Goal: Task Accomplishment & Management: Use online tool/utility

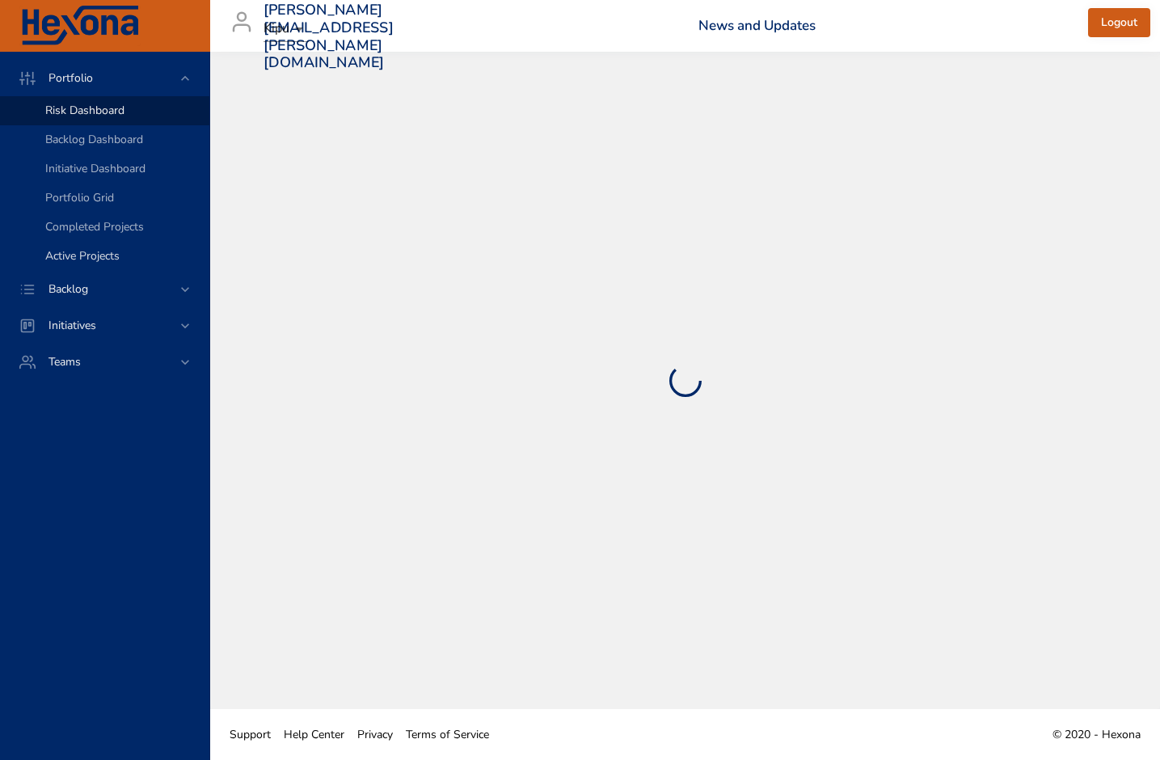
click at [82, 256] on span "Active Projects" at bounding box center [82, 255] width 74 height 15
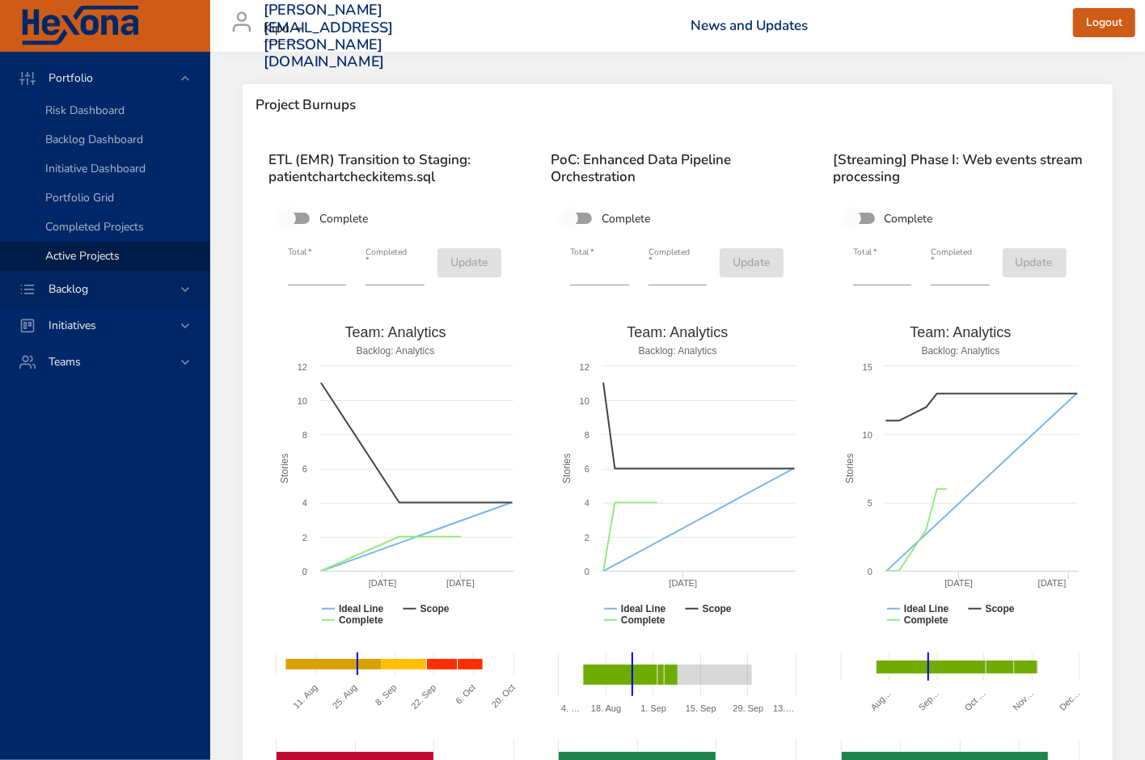
click at [95, 288] on span "Backlog" at bounding box center [68, 288] width 65 height 15
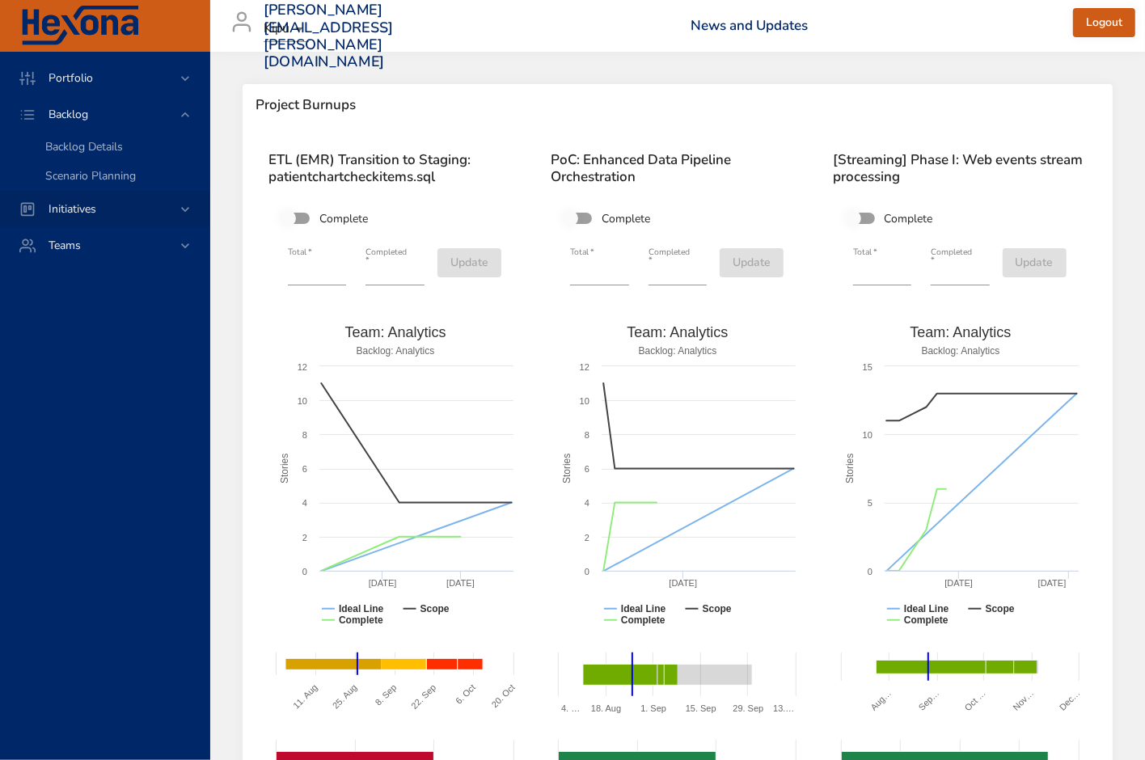
click at [95, 201] on span "Initiatives" at bounding box center [73, 208] width 74 height 15
click at [86, 190] on span "Dashboard" at bounding box center [72, 182] width 55 height 15
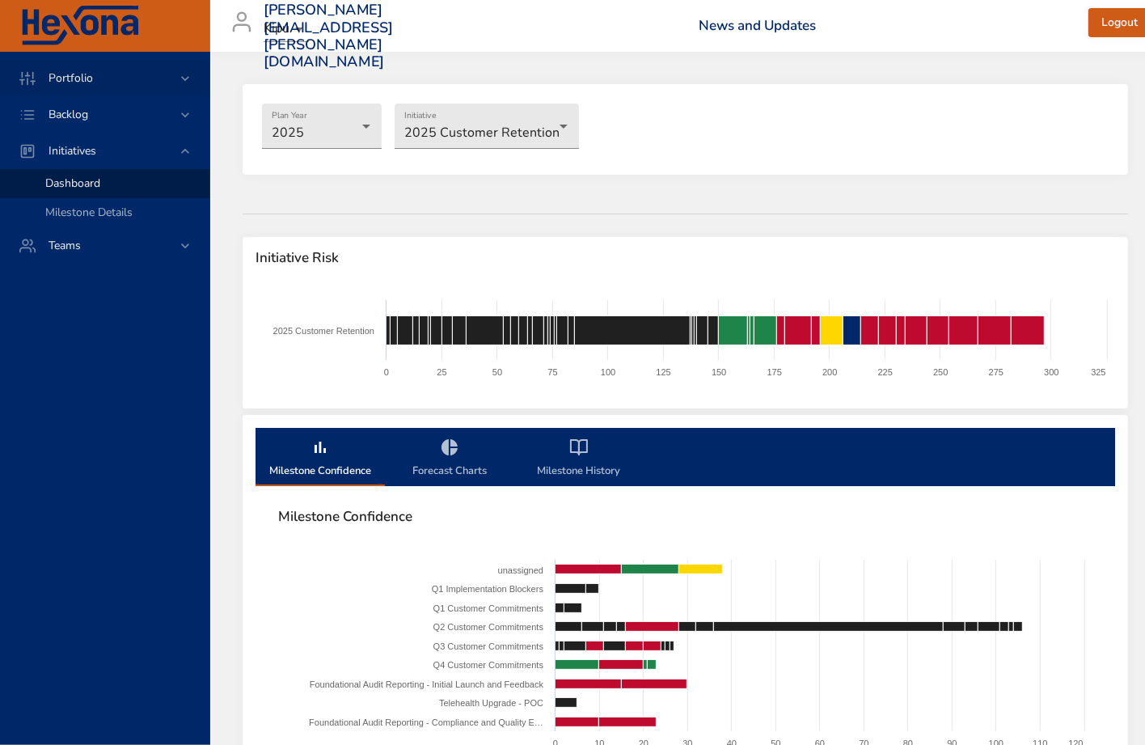
click at [80, 75] on span "Portfolio" at bounding box center [71, 77] width 70 height 15
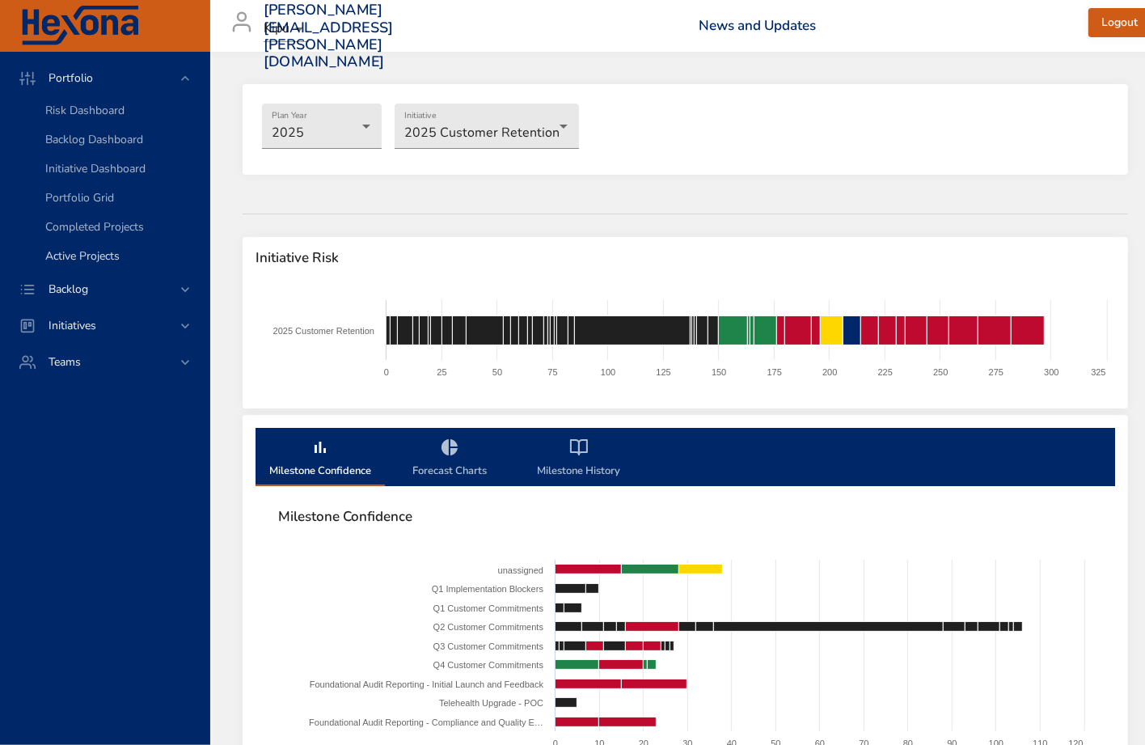
click at [94, 251] on span "Active Projects" at bounding box center [82, 255] width 74 height 15
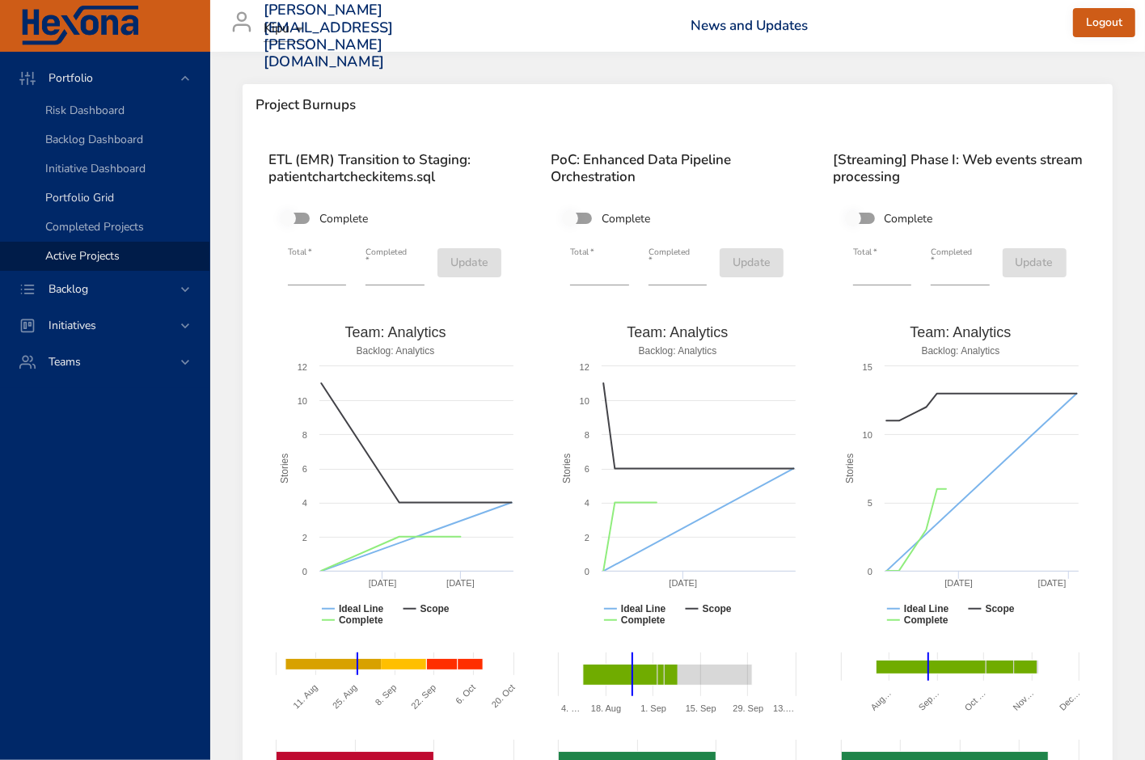
click at [73, 195] on span "Portfolio Grid" at bounding box center [79, 197] width 69 height 15
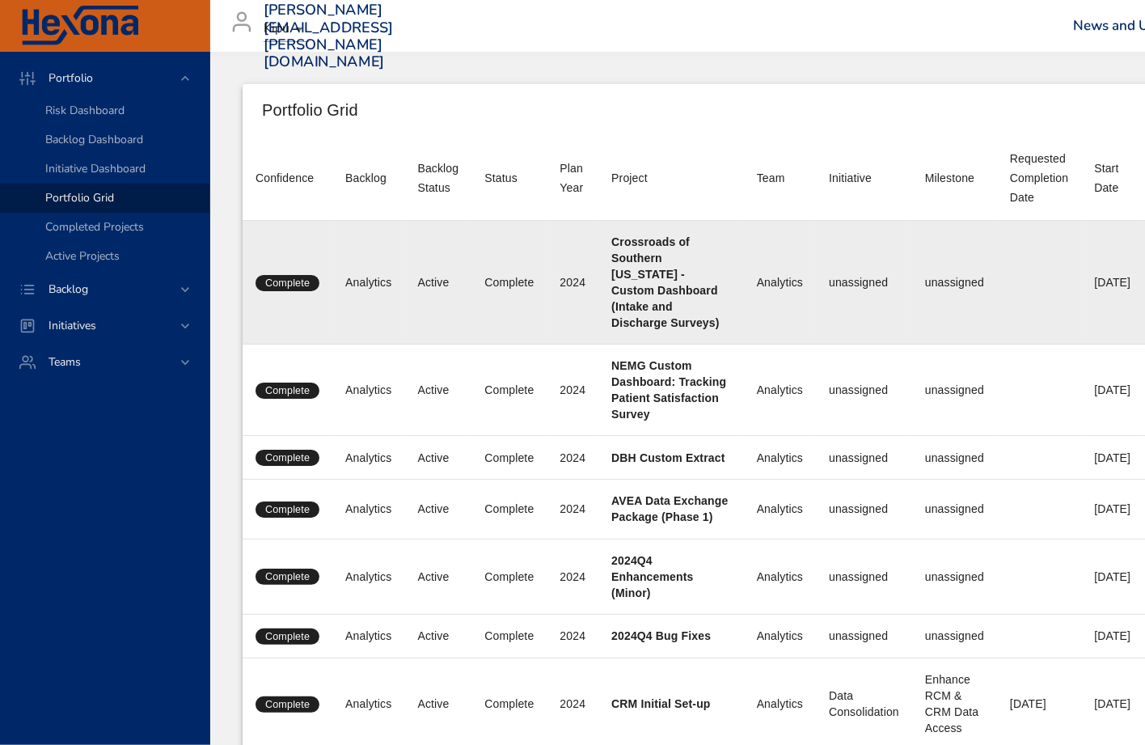
click at [292, 279] on span "Complete" at bounding box center [288, 283] width 64 height 15
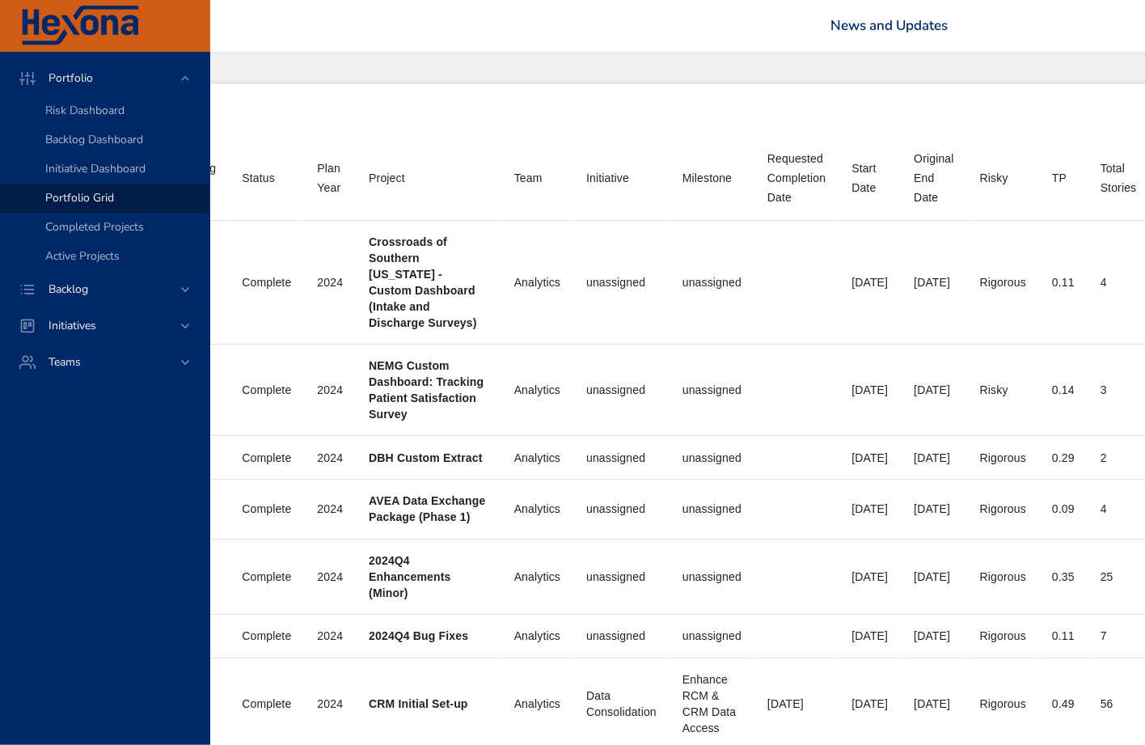
scroll to position [0, 179]
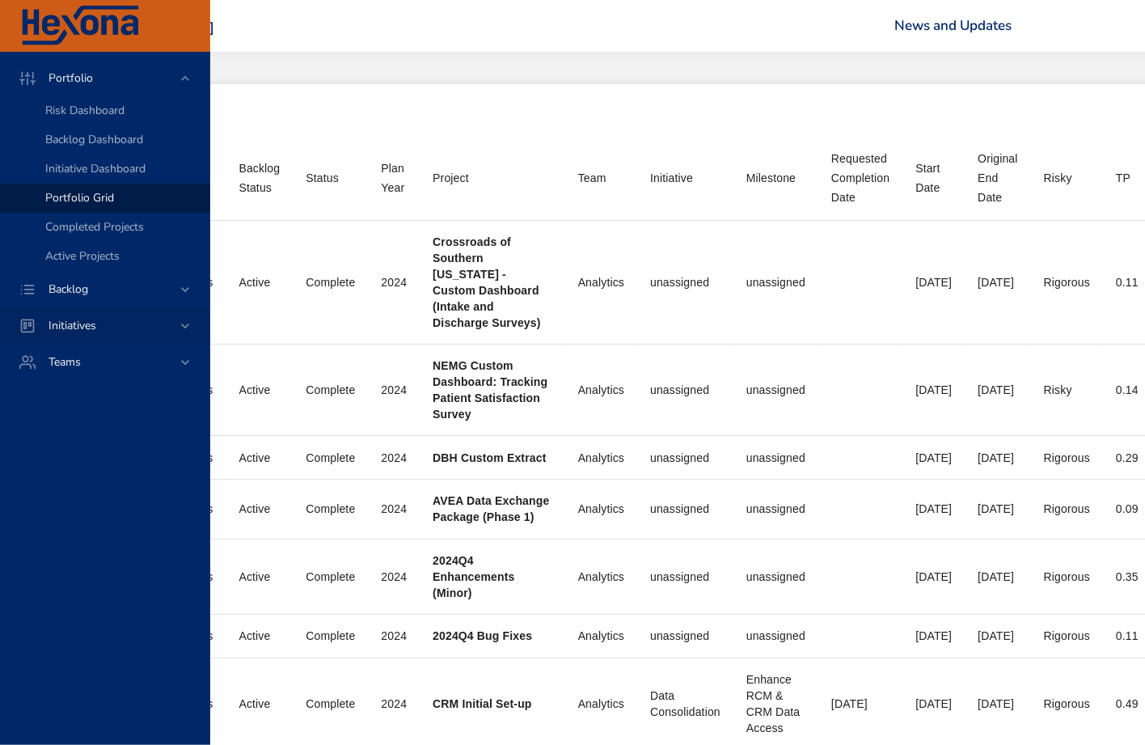
click at [74, 336] on div "Initiatives" at bounding box center [104, 325] width 209 height 36
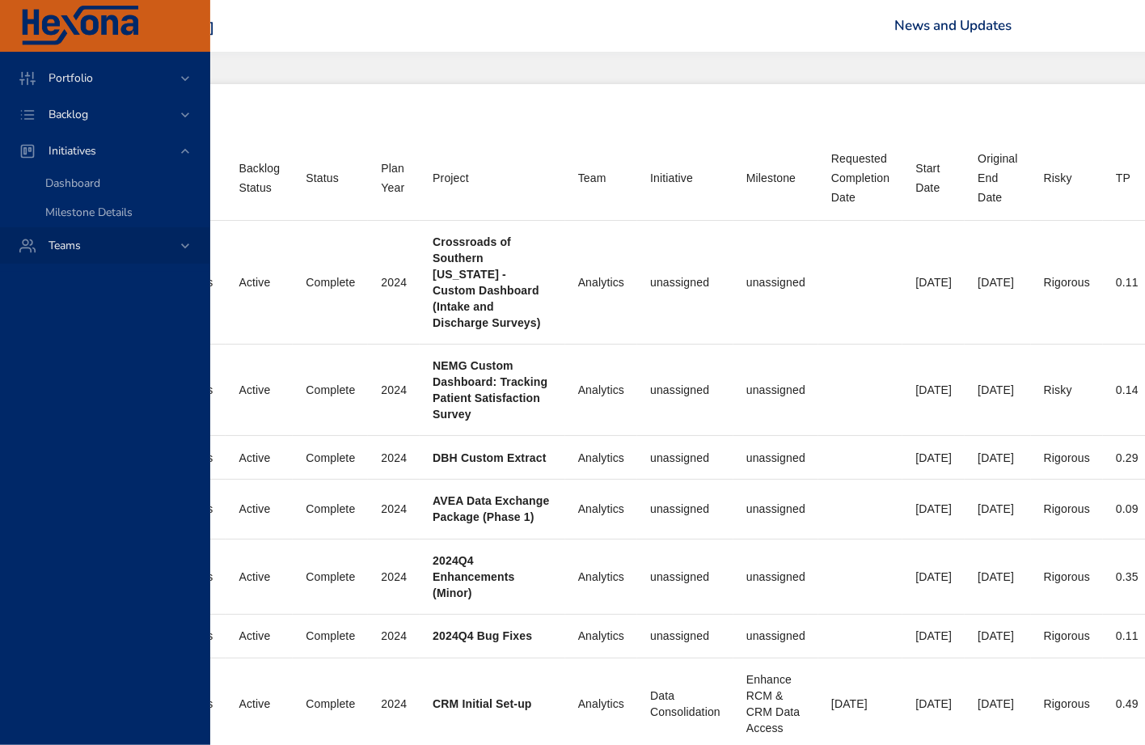
click at [71, 250] on span "Teams" at bounding box center [65, 245] width 58 height 15
click at [78, 74] on span "Portfolio" at bounding box center [71, 77] width 70 height 15
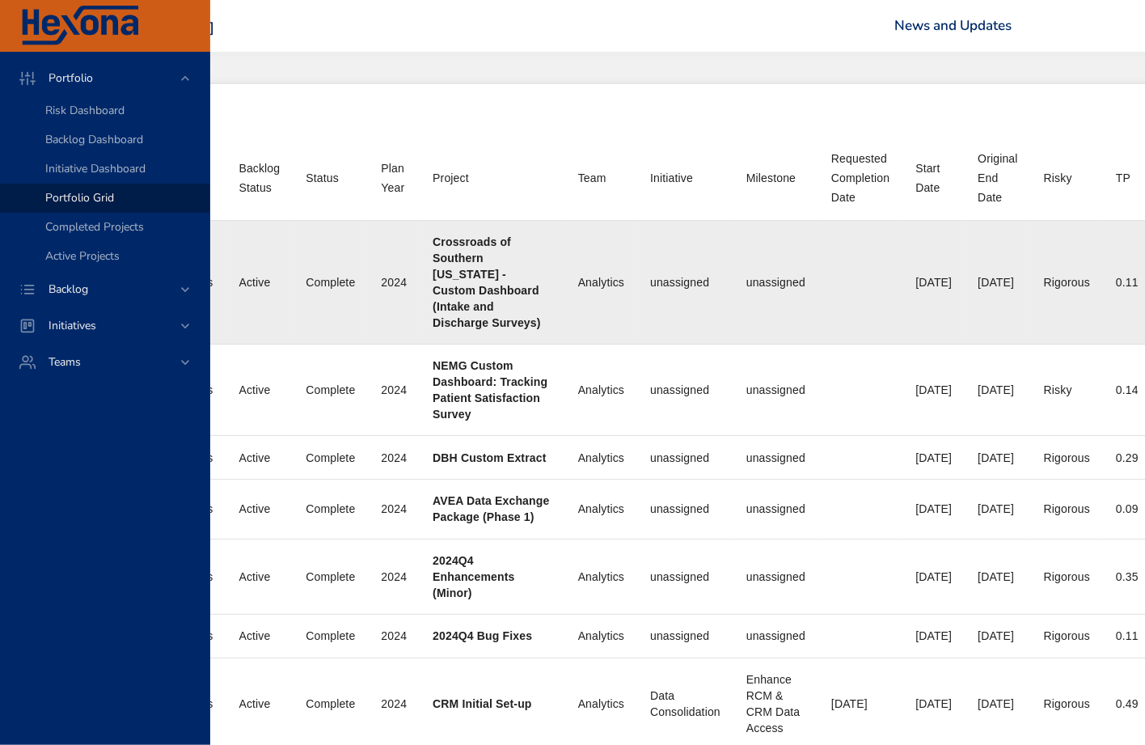
click at [260, 275] on div "Active" at bounding box center [259, 282] width 41 height 16
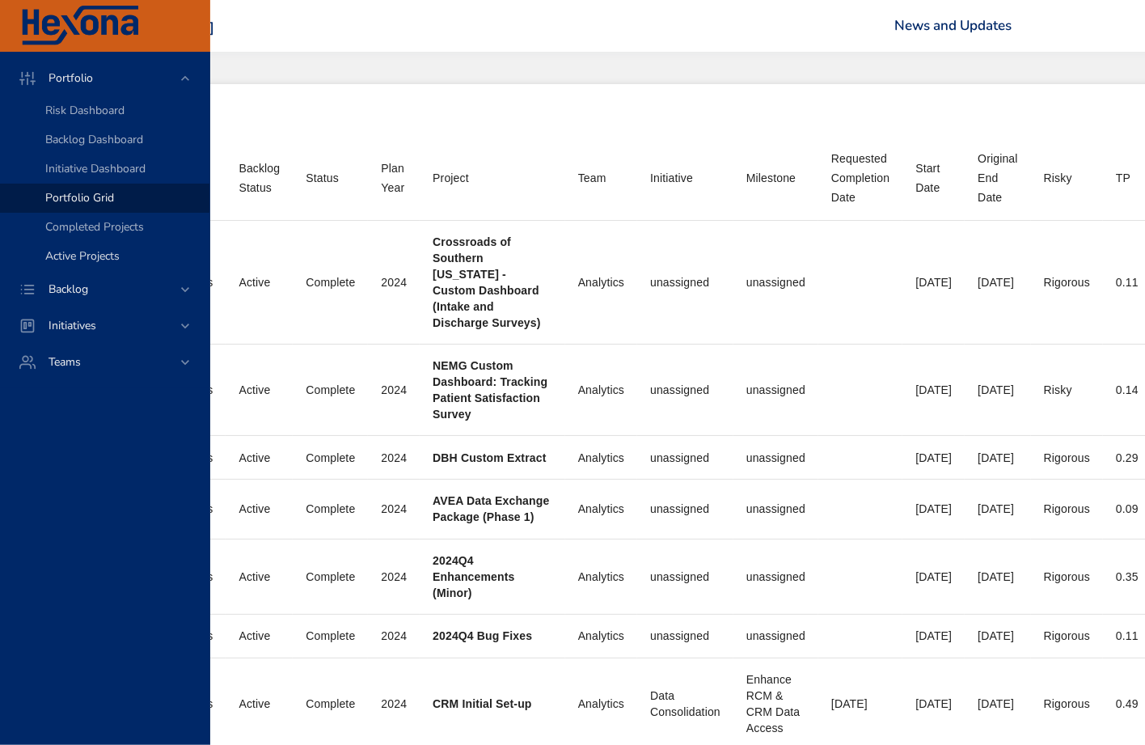
click at [67, 257] on span "Active Projects" at bounding box center [82, 255] width 74 height 15
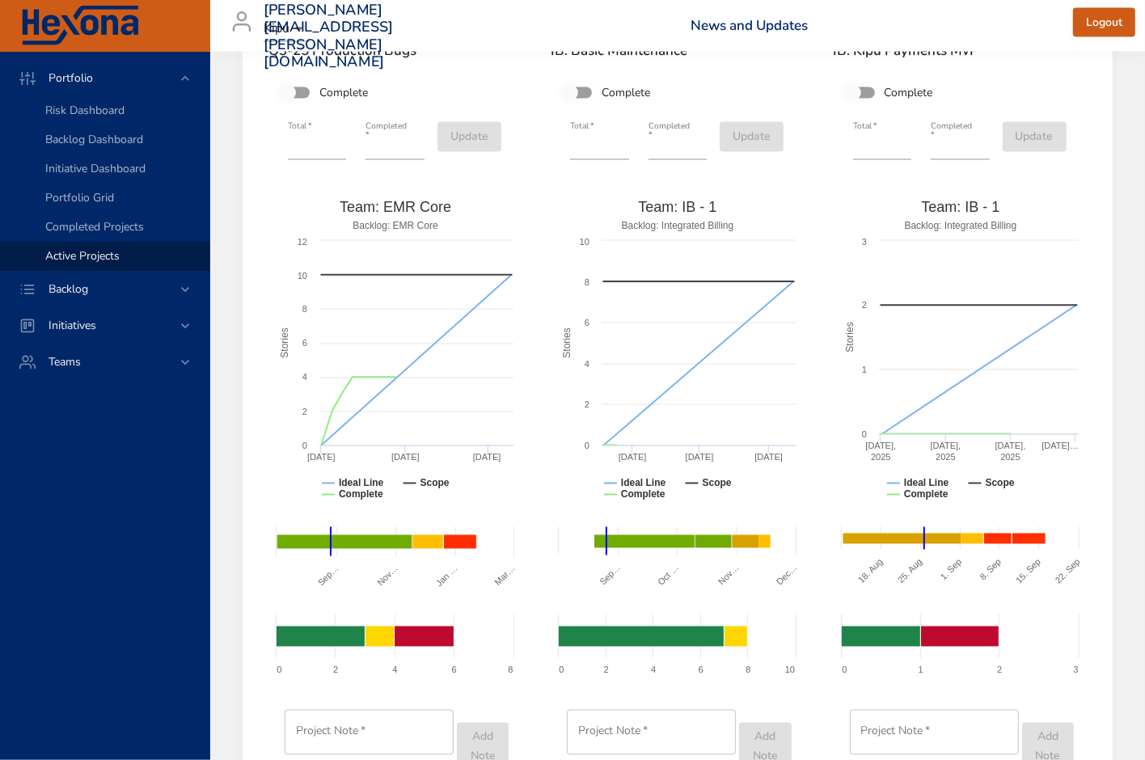
scroll to position [6047, 0]
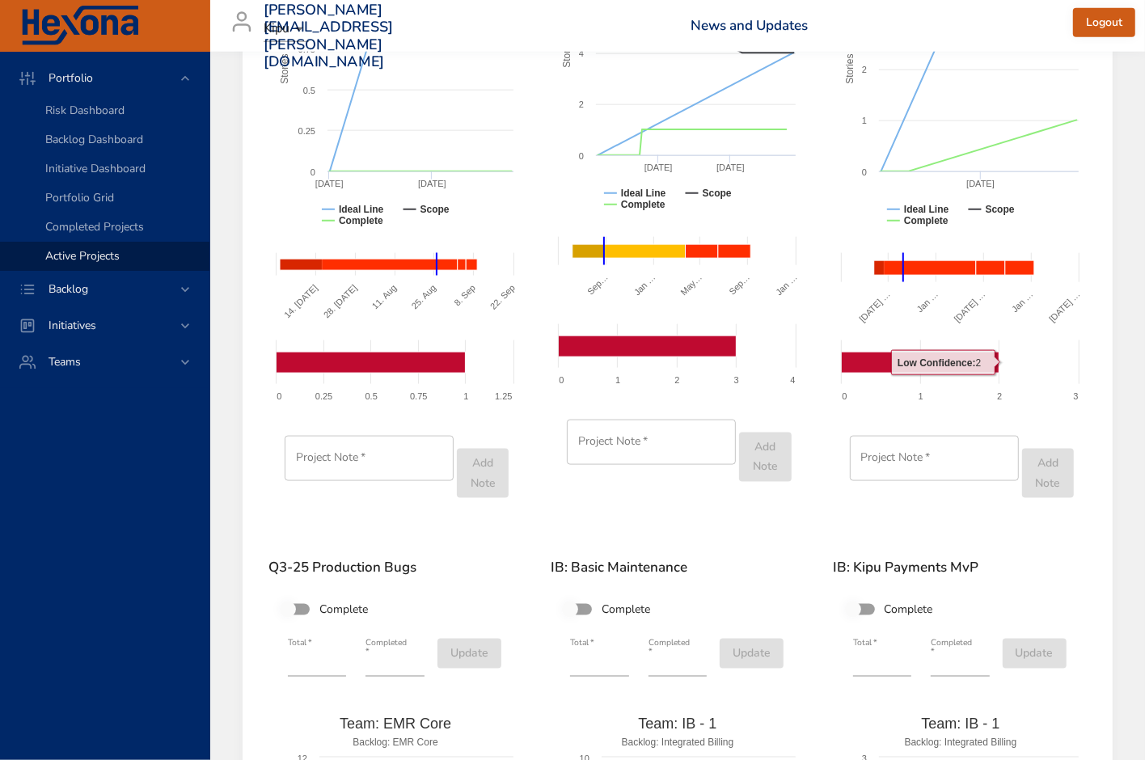
click at [1070, 349] on rect at bounding box center [960, 372] width 253 height 81
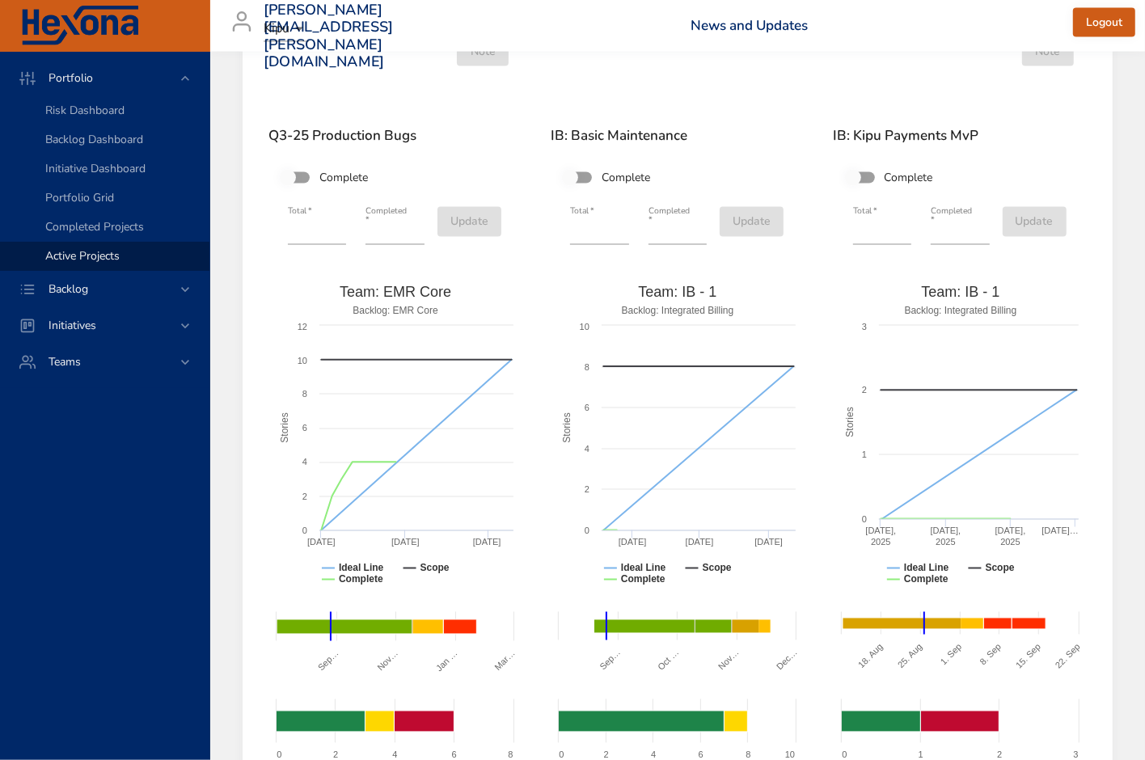
scroll to position [6962, 0]
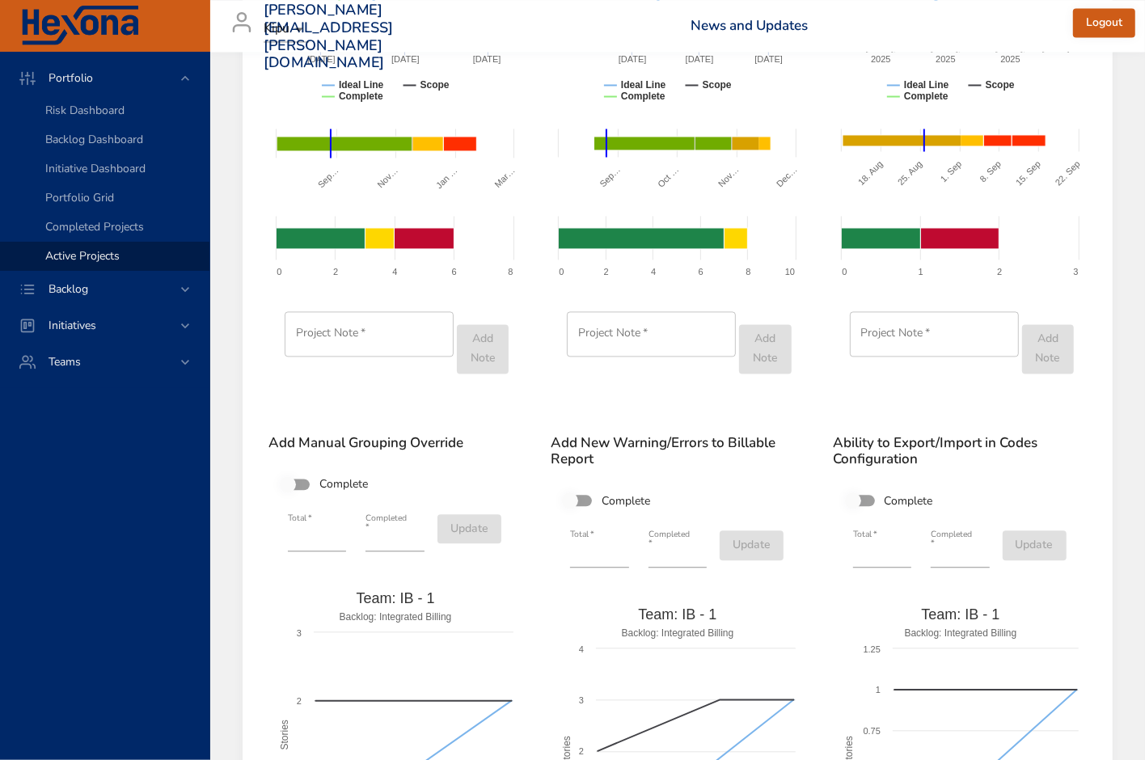
click at [970, 391] on div "Project Note   * ​ Add Note" at bounding box center [960, 346] width 256 height 104
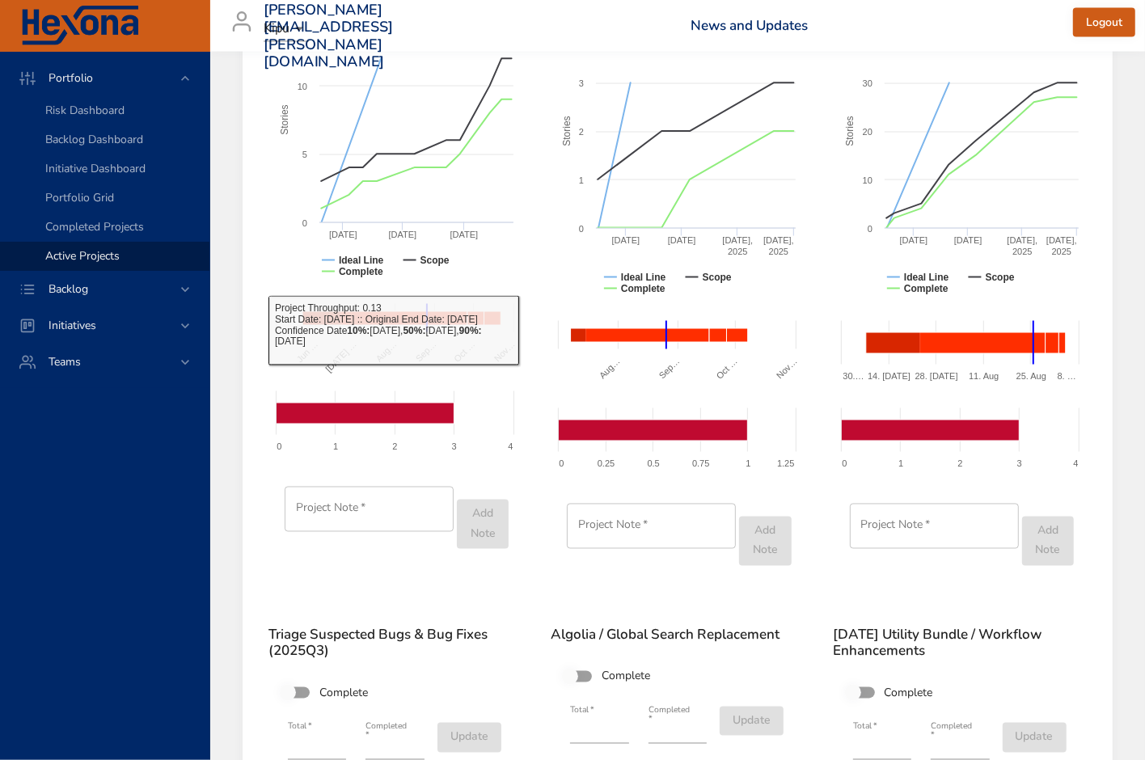
scroll to position [1888, 0]
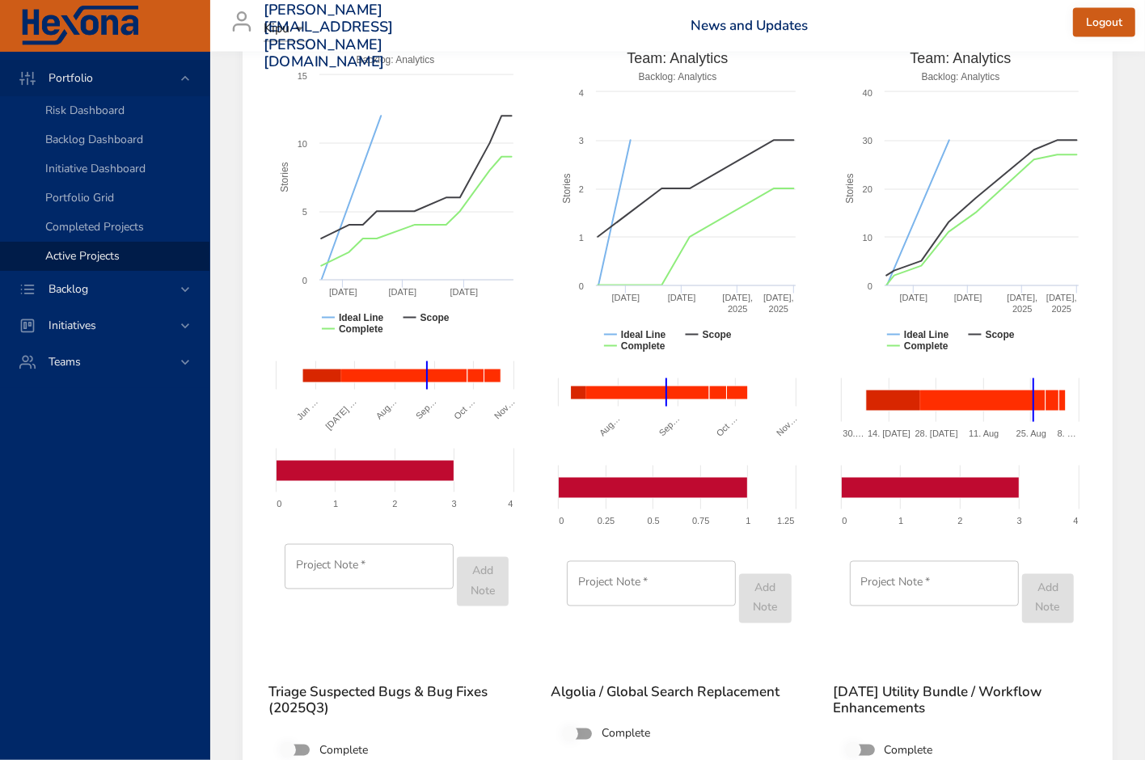
click at [29, 74] on icon at bounding box center [27, 78] width 16 height 16
click at [101, 75] on span "Portfolio" at bounding box center [71, 77] width 70 height 15
click at [86, 16] on img at bounding box center [79, 26] width 121 height 40
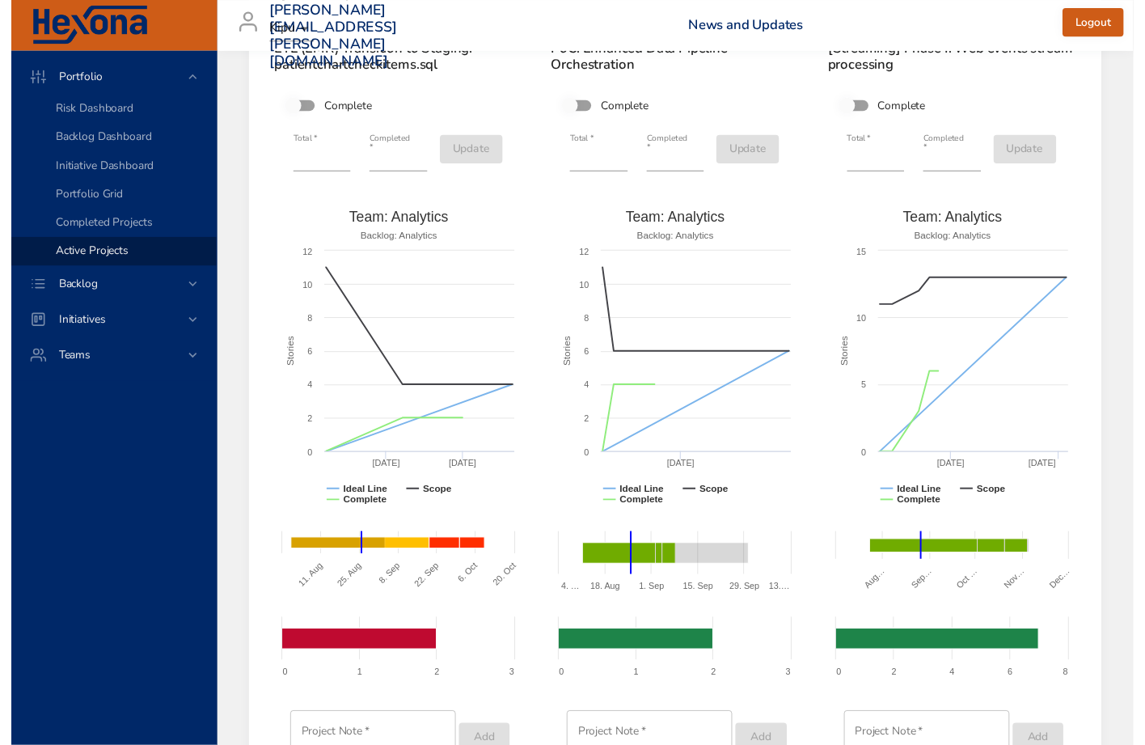
scroll to position [0, 0]
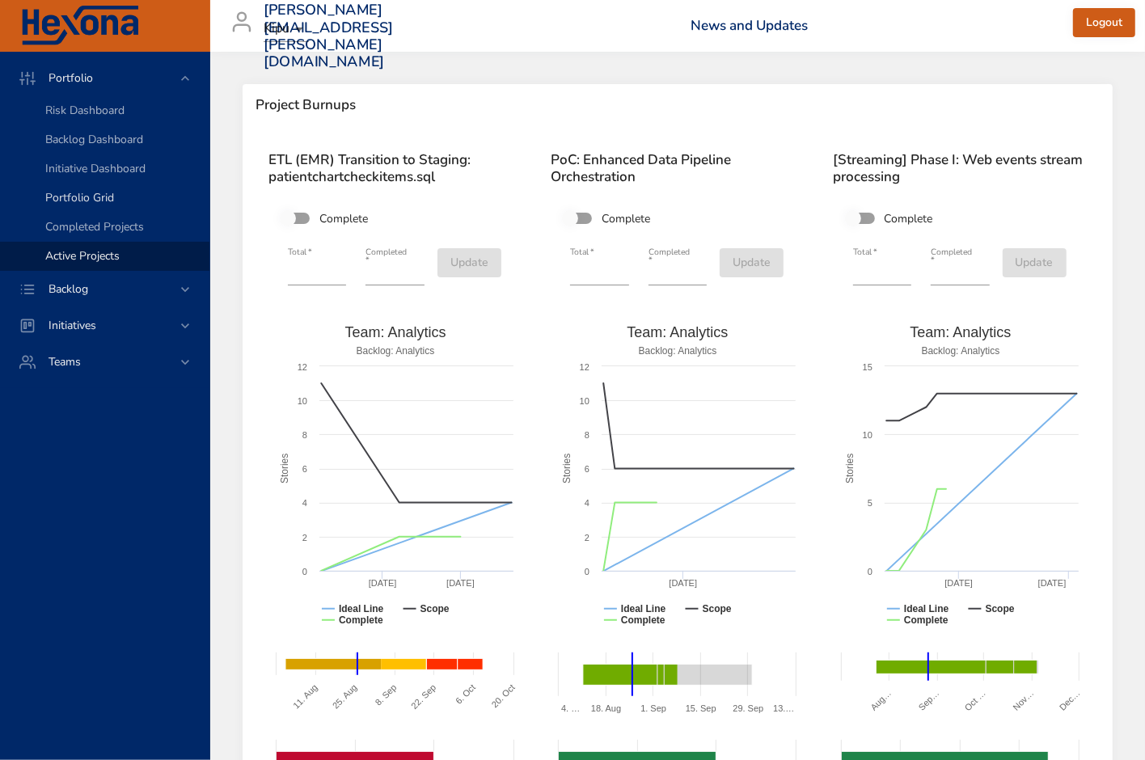
click at [108, 193] on span "Portfolio Grid" at bounding box center [79, 197] width 69 height 15
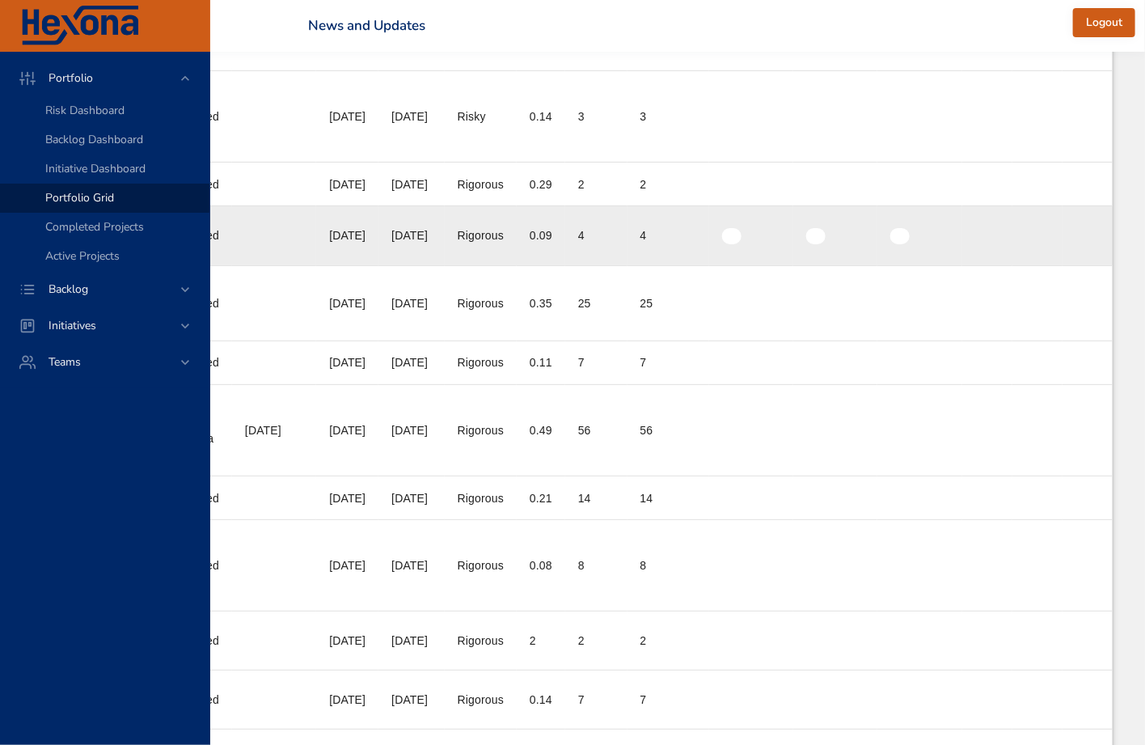
scroll to position [0, 805]
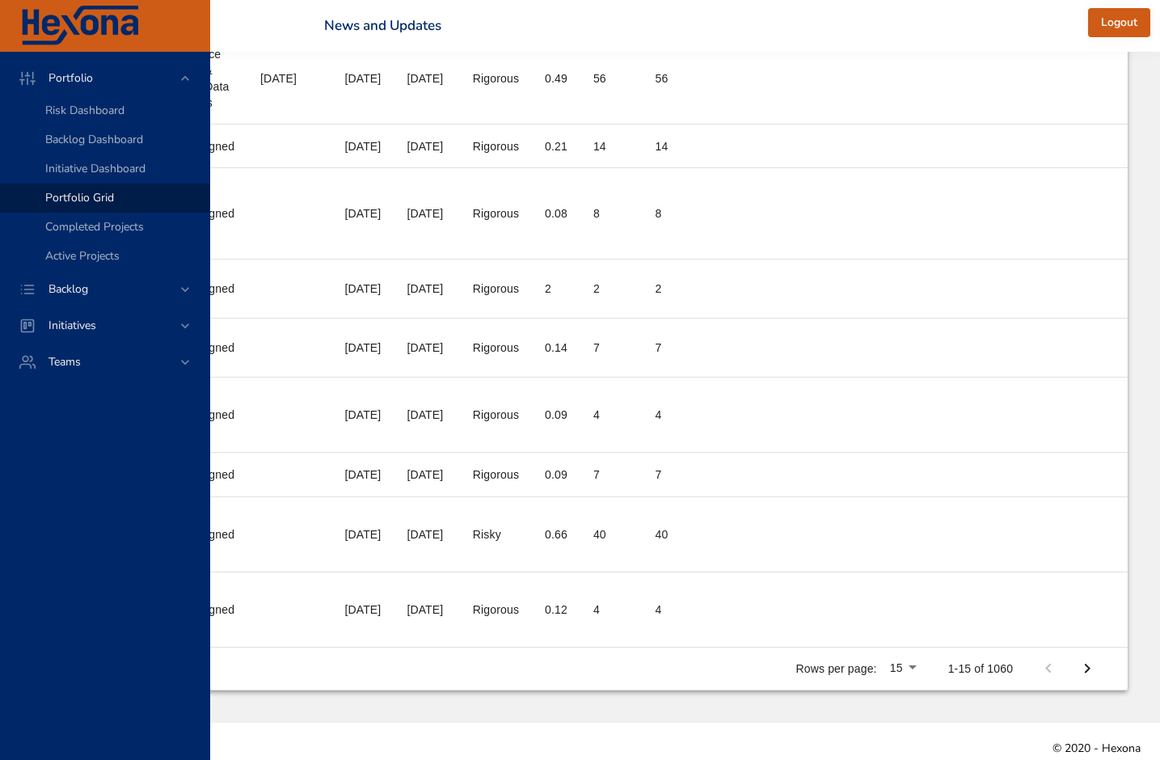
click at [905, 684] on li "100" at bounding box center [907, 684] width 48 height 29
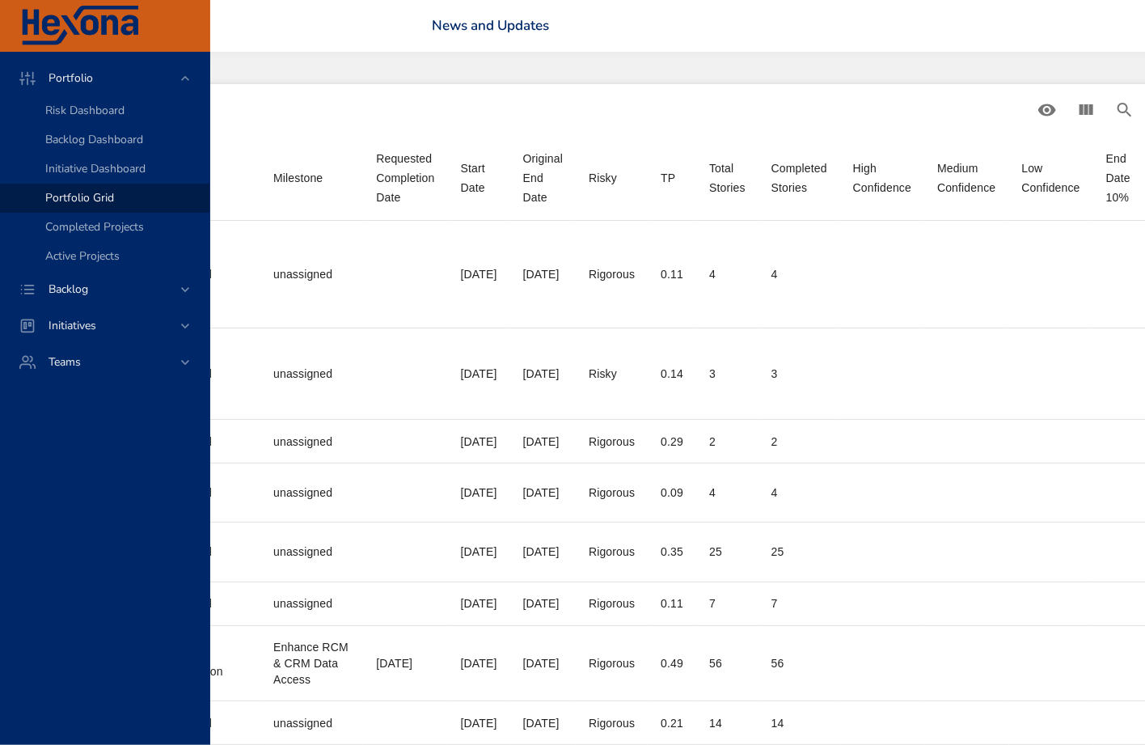
scroll to position [0, 942]
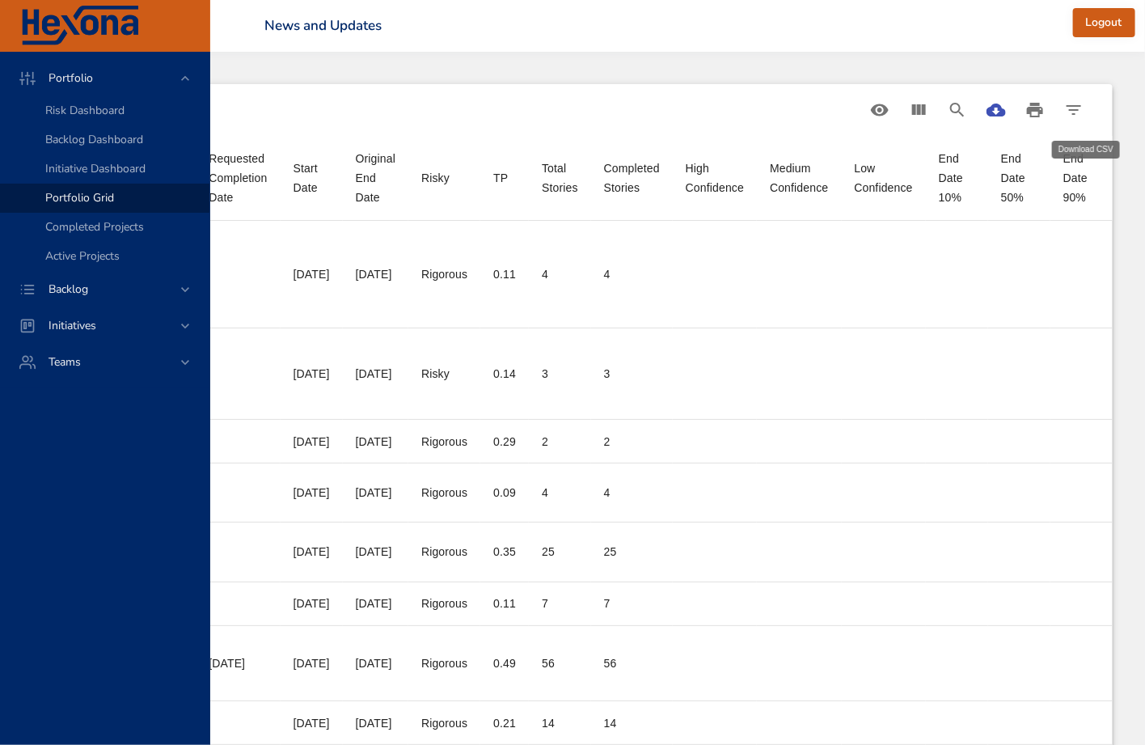
click at [1004, 111] on icon "Download CSV" at bounding box center [996, 110] width 19 height 13
click at [920, 105] on icon "View Columns" at bounding box center [919, 109] width 14 height 11
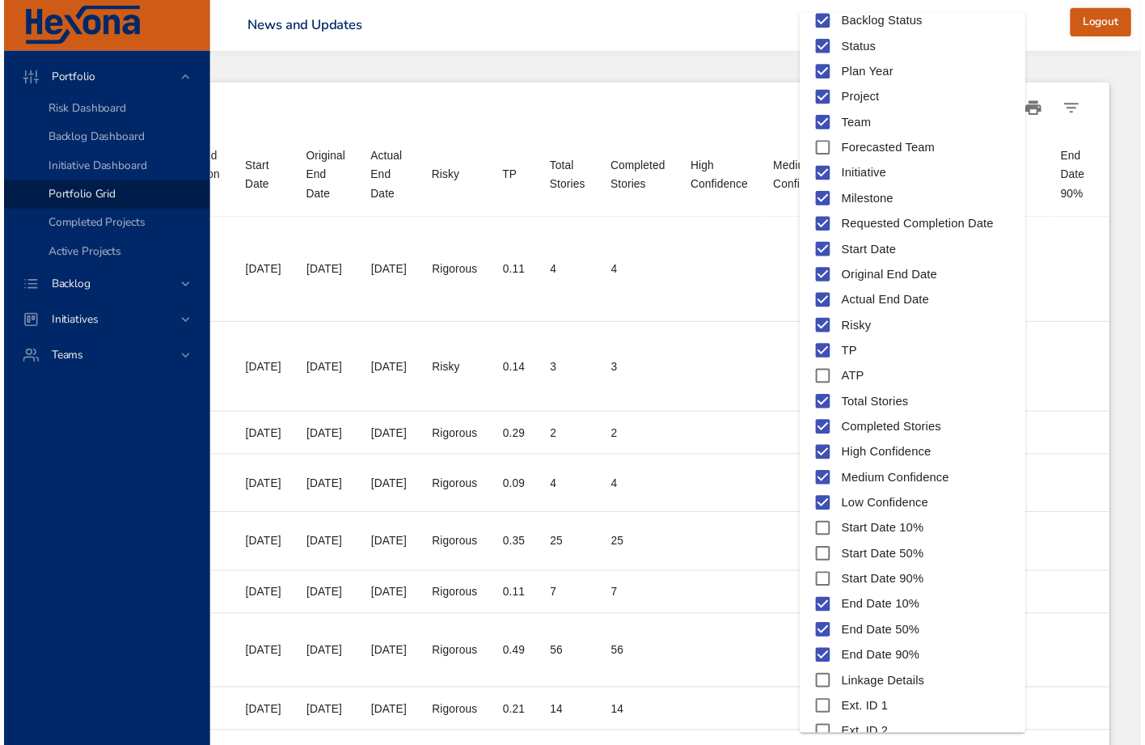
scroll to position [119, 0]
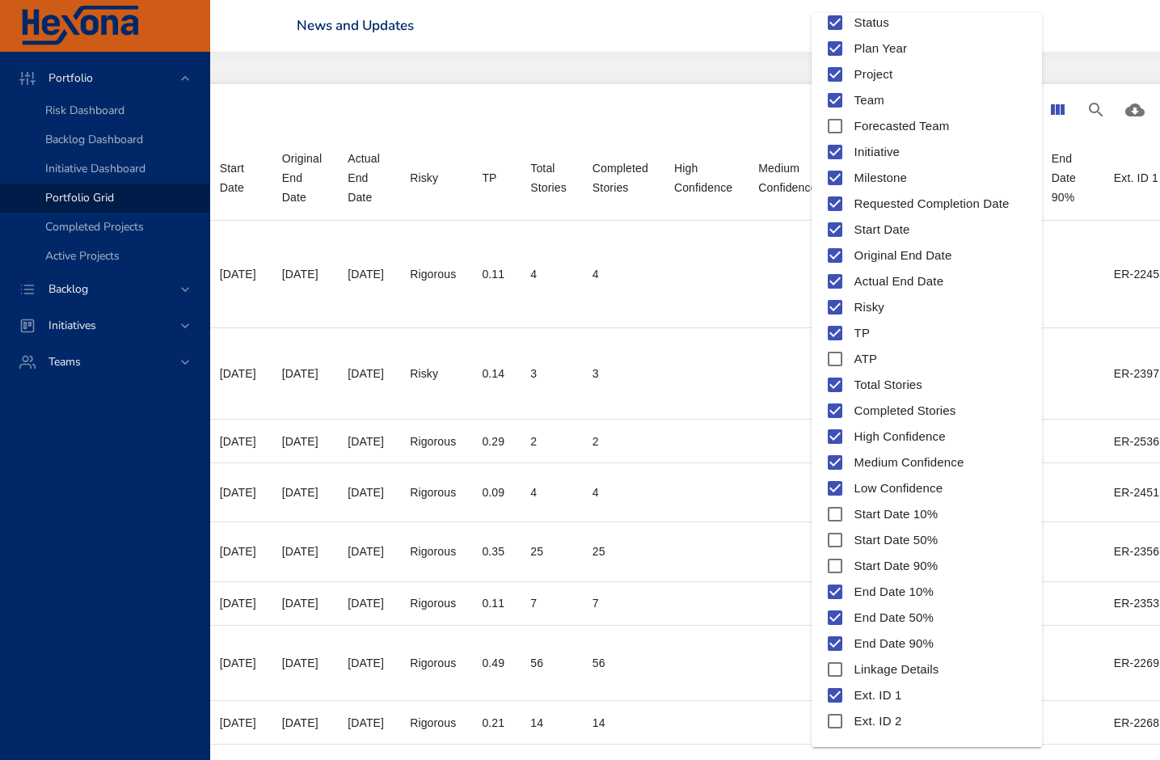
click at [714, 65] on div at bounding box center [580, 380] width 1160 height 760
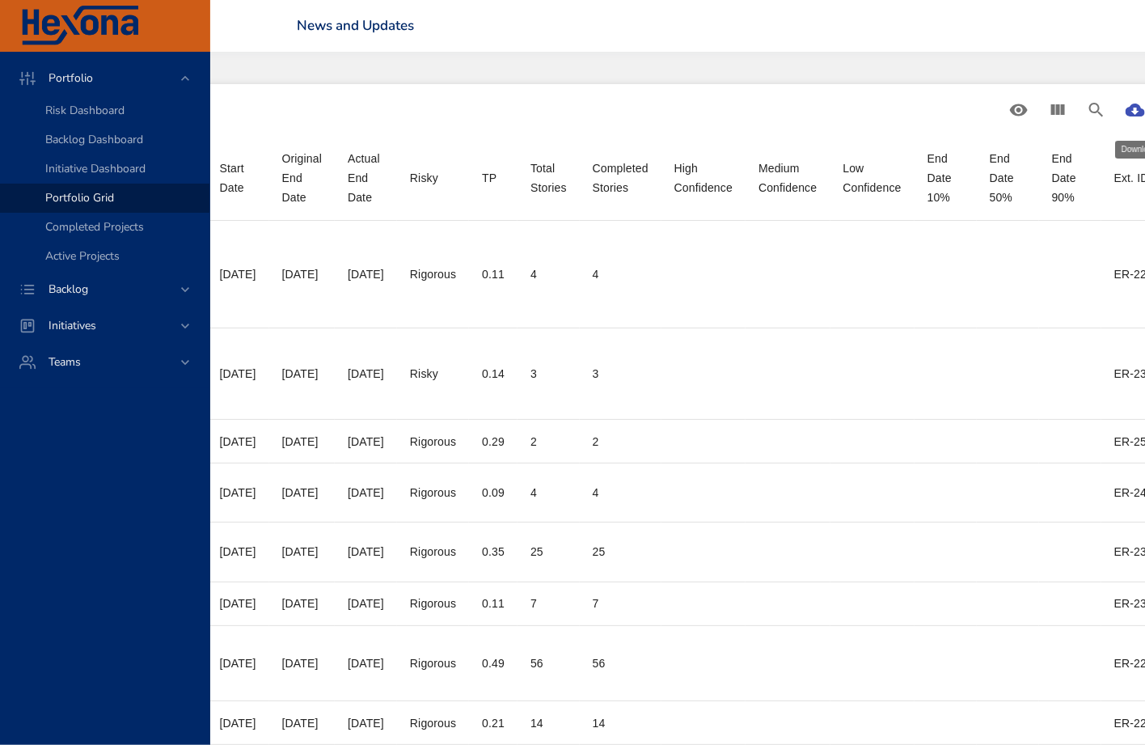
click at [1138, 110] on button "Download CSV" at bounding box center [1135, 110] width 39 height 39
